Goal: Find specific page/section

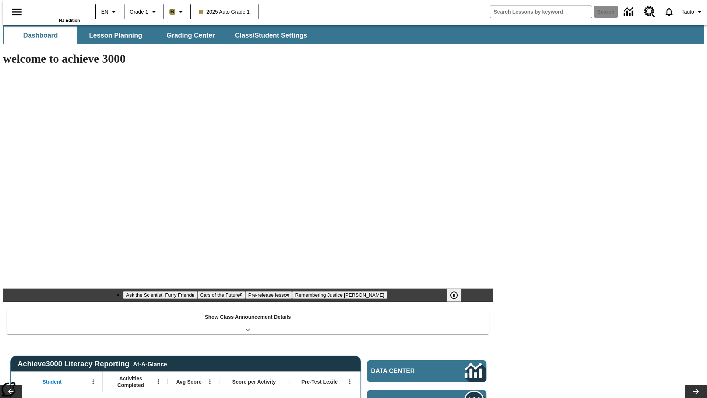
type input "-1"
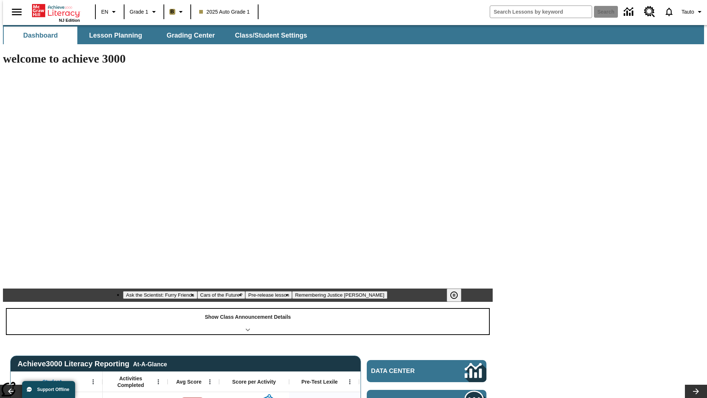
click at [248, 309] on div "Show Class Announcement Details" at bounding box center [248, 321] width 482 height 25
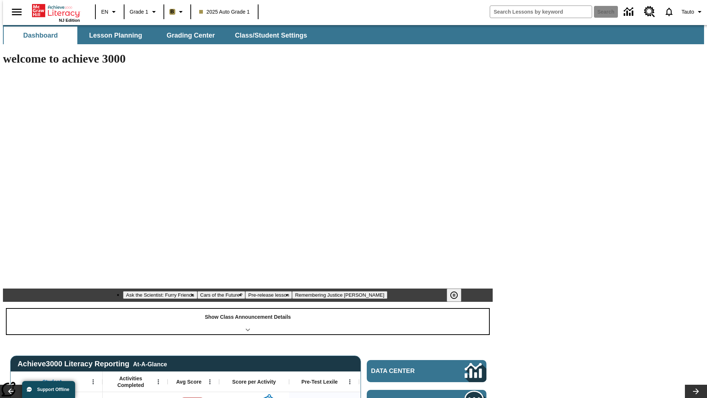
click at [248, 309] on div "Show Class Announcement Details" at bounding box center [248, 321] width 482 height 25
